Goal: Connect with others: Connect with others

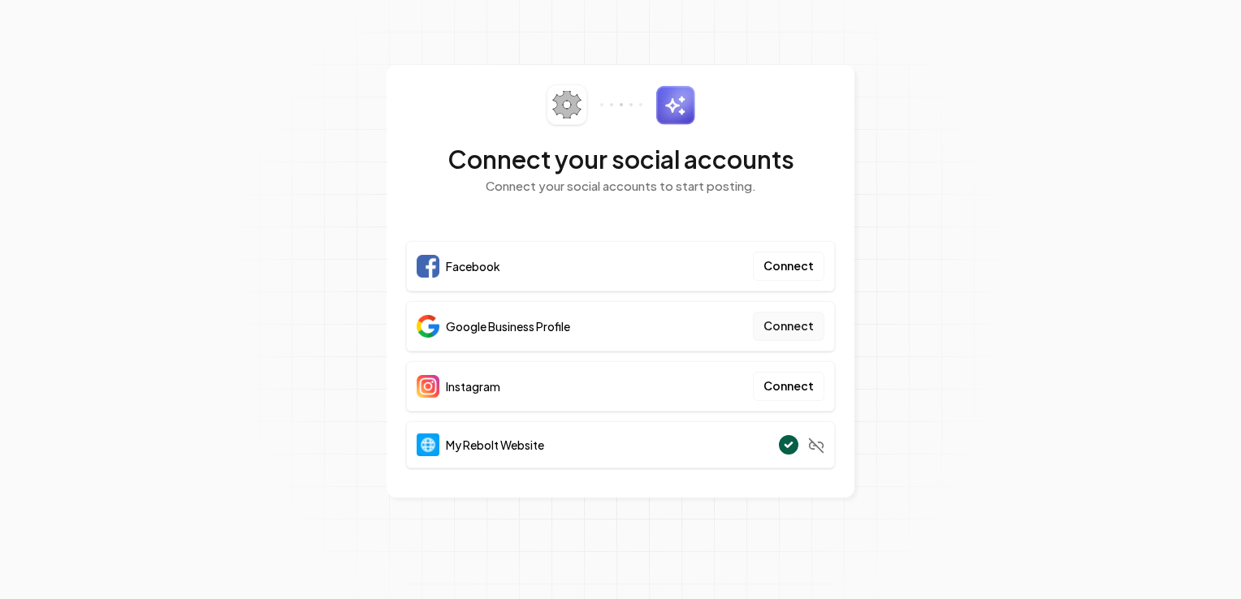
click at [773, 327] on button "Connect" at bounding box center [788, 326] width 71 height 29
click at [783, 327] on button "Connect" at bounding box center [788, 326] width 71 height 29
click at [790, 322] on button "Connect" at bounding box center [788, 326] width 71 height 29
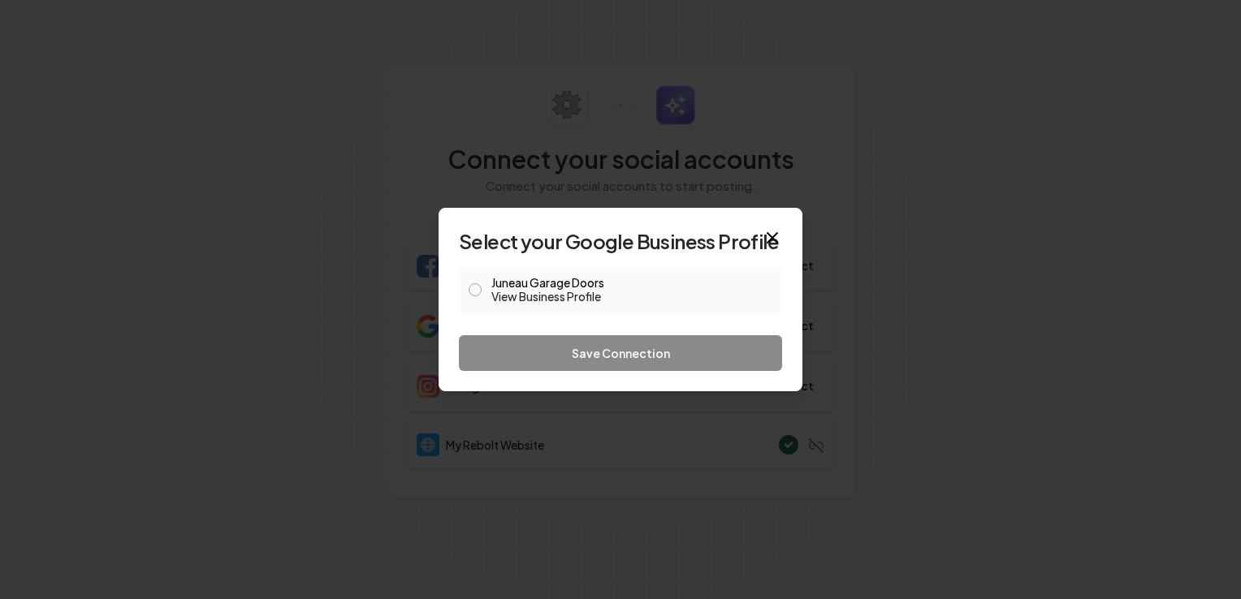
click at [470, 293] on button "Juneau Garage Doors View Business Profile" at bounding box center [475, 289] width 13 height 13
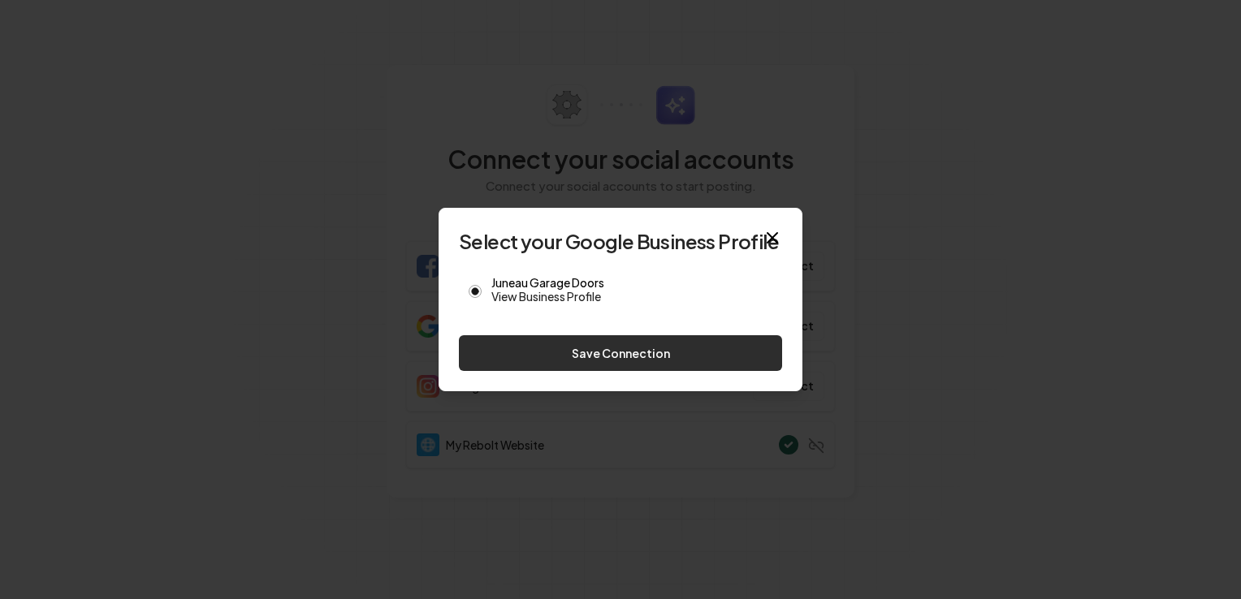
click at [595, 353] on button "Save Connection" at bounding box center [620, 353] width 323 height 36
